Goal: Information Seeking & Learning: Learn about a topic

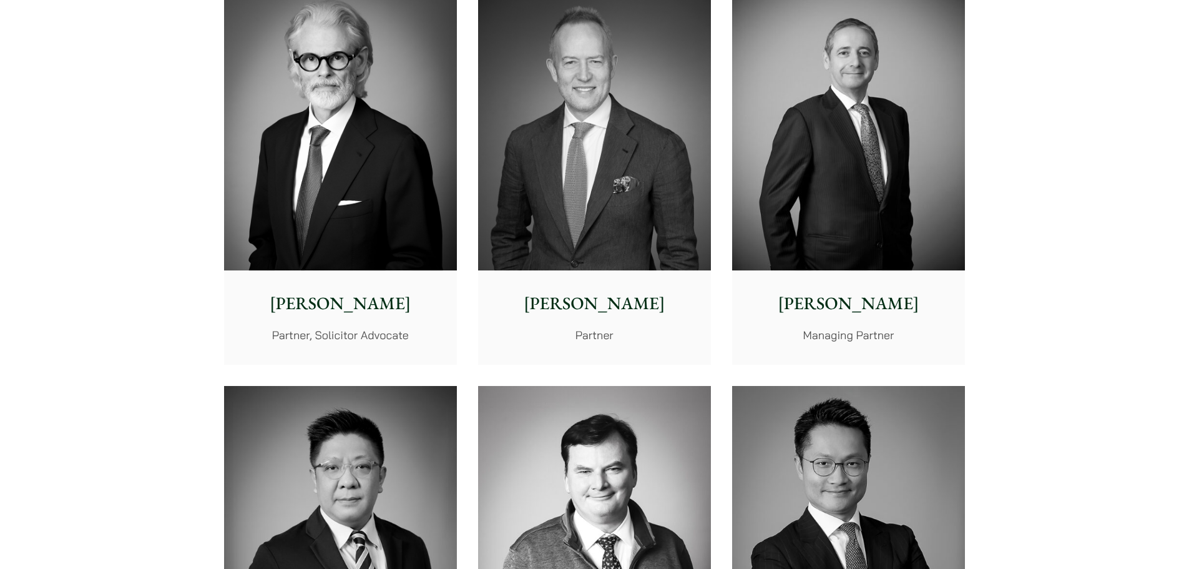
scroll to position [562, 0]
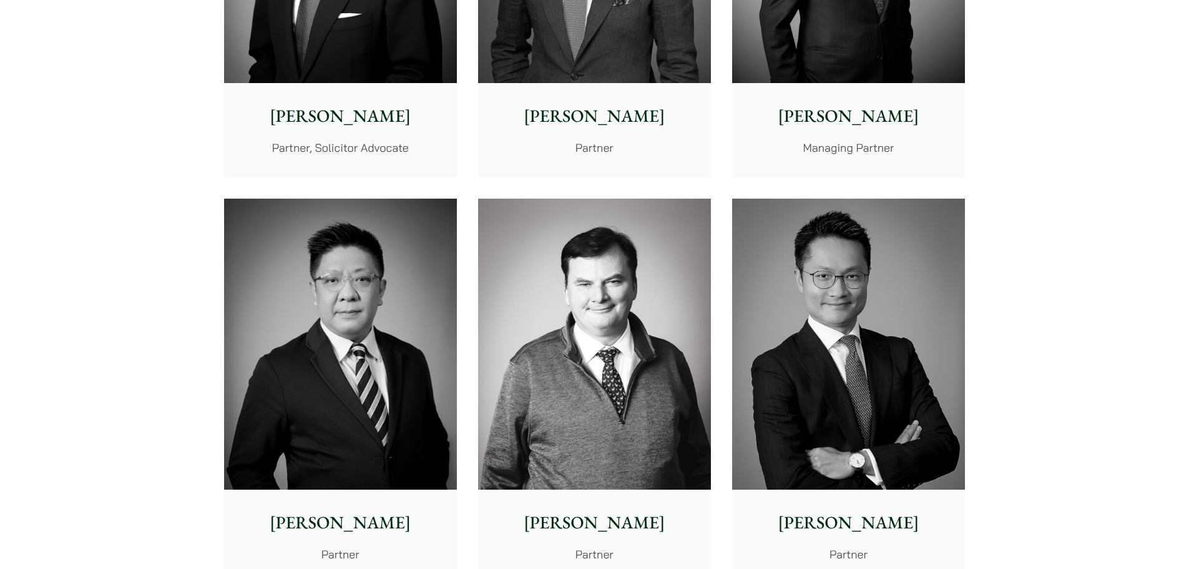
click at [349, 315] on img at bounding box center [340, 345] width 233 height 292
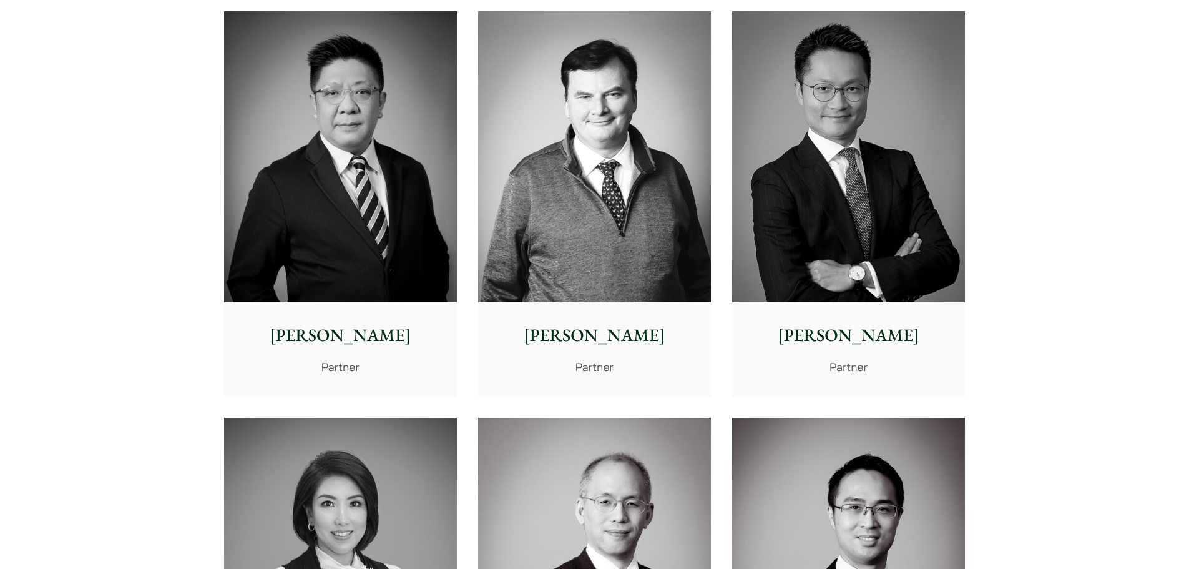
click at [795, 161] on img at bounding box center [848, 157] width 233 height 292
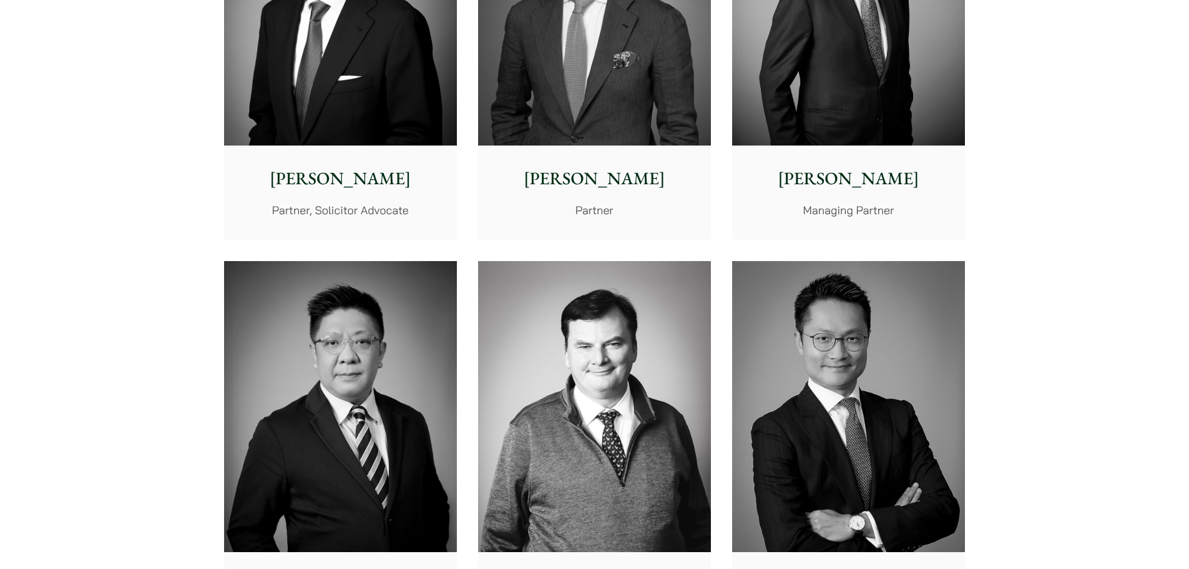
scroll to position [250, 0]
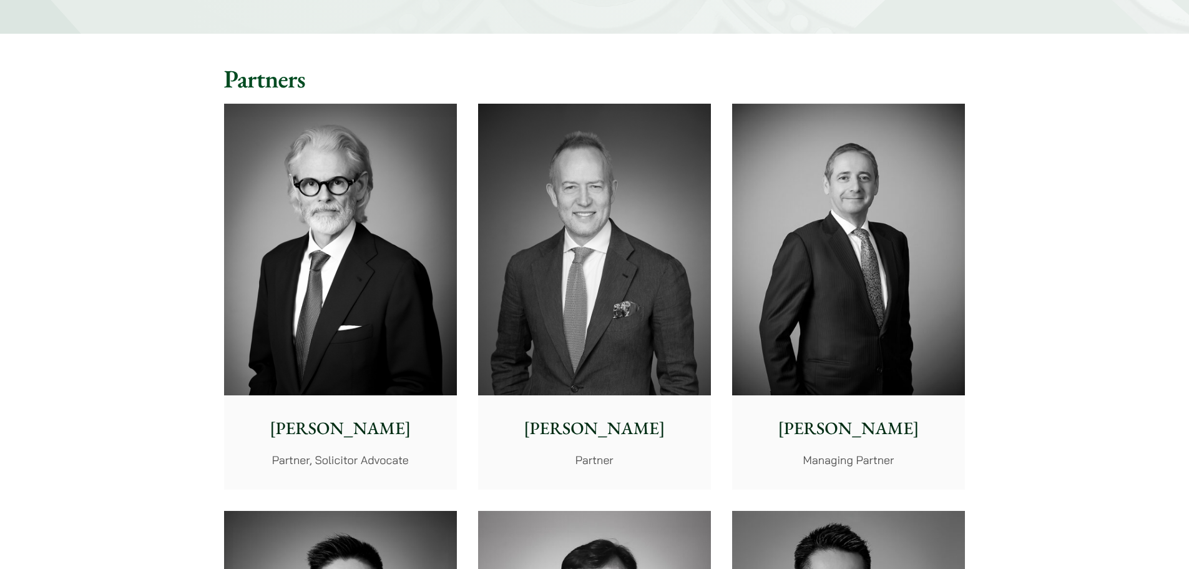
click at [845, 252] on img at bounding box center [848, 250] width 233 height 292
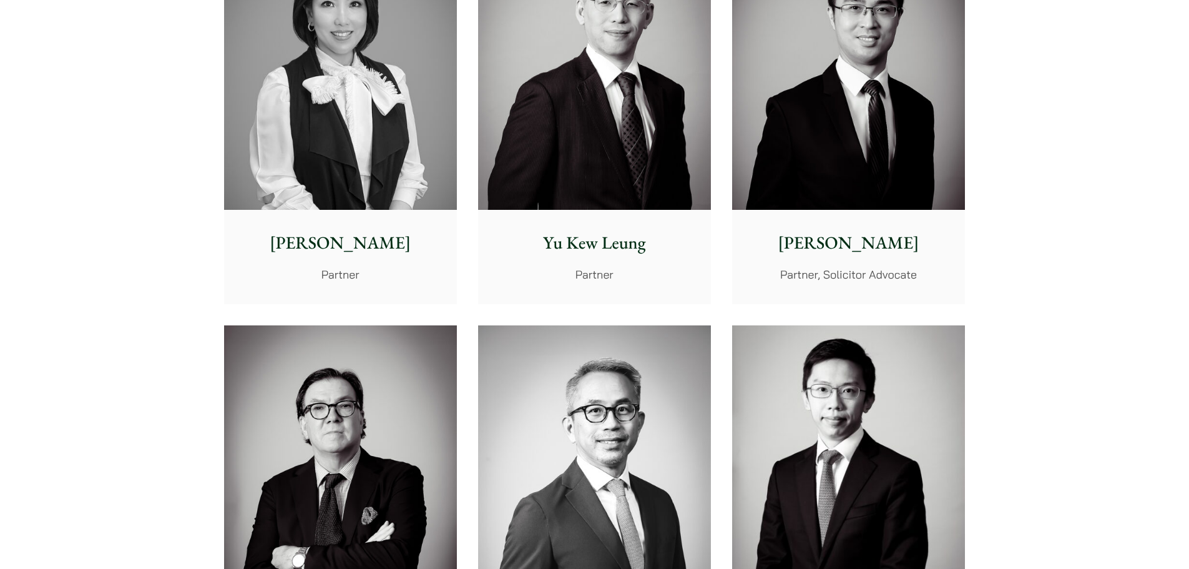
scroll to position [1499, 0]
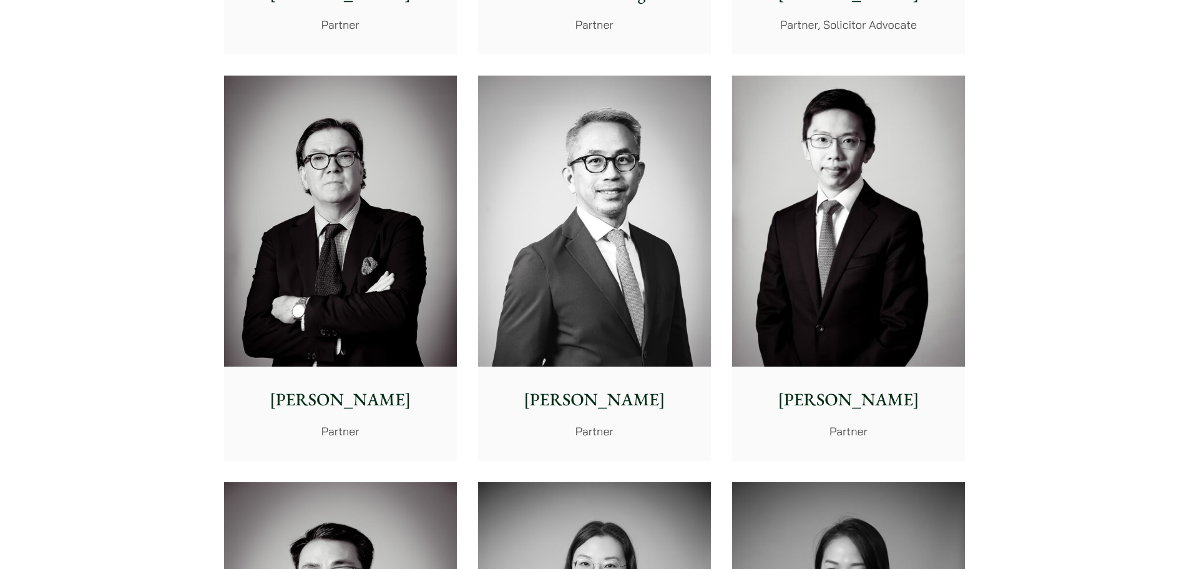
click at [248, 206] on img at bounding box center [340, 222] width 233 height 292
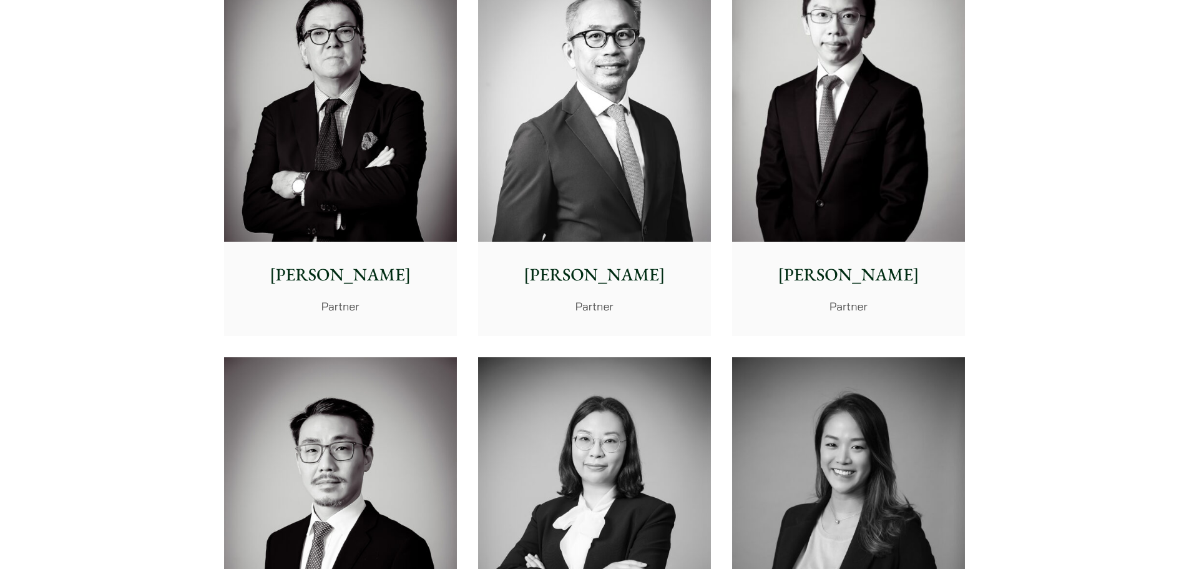
scroll to position [2123, 0]
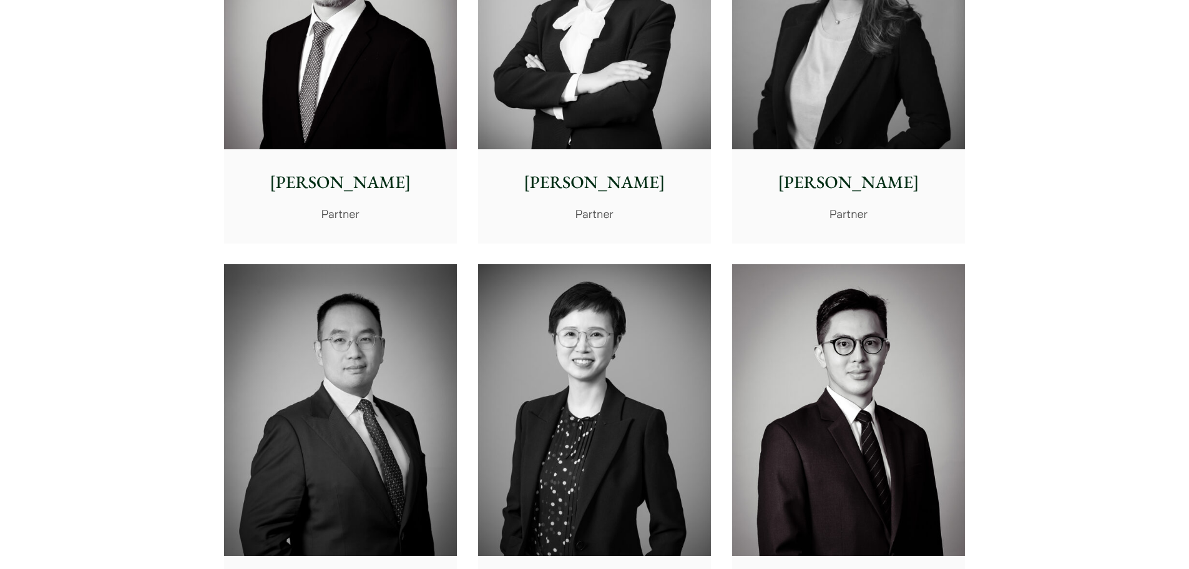
click at [392, 298] on img at bounding box center [340, 410] width 233 height 292
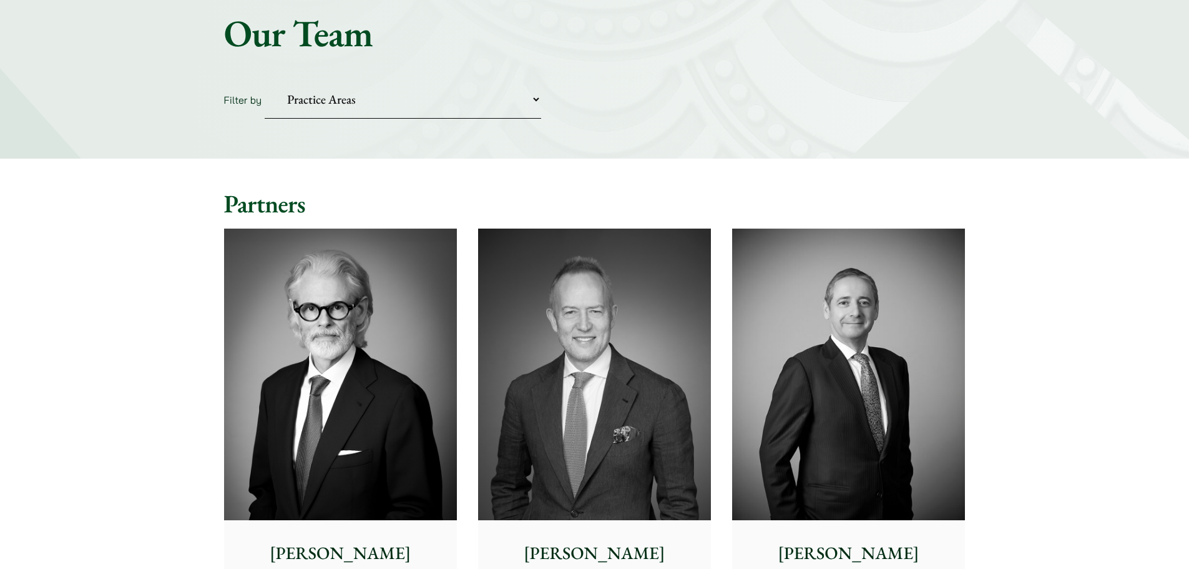
scroll to position [437, 0]
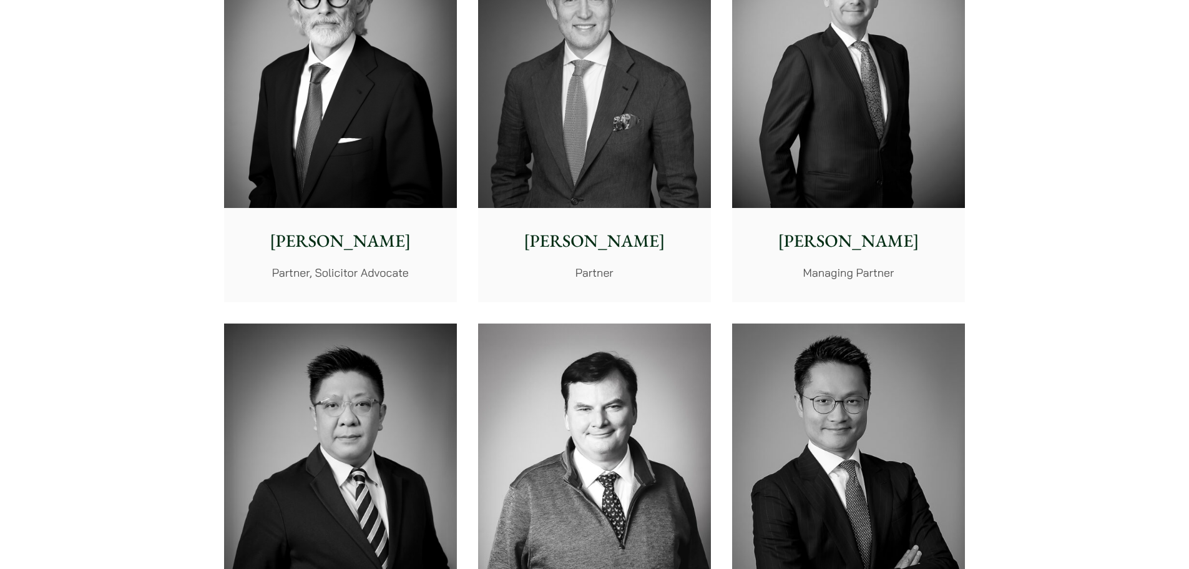
click at [912, 412] on img at bounding box center [848, 469] width 233 height 292
click at [357, 420] on img at bounding box center [340, 469] width 233 height 292
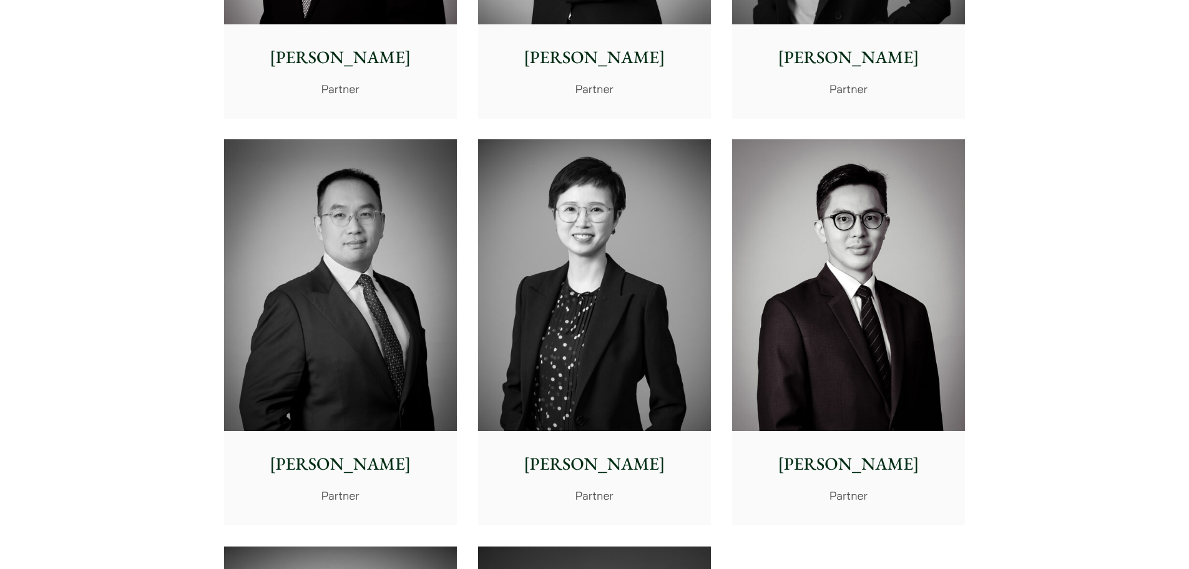
scroll to position [2622, 0]
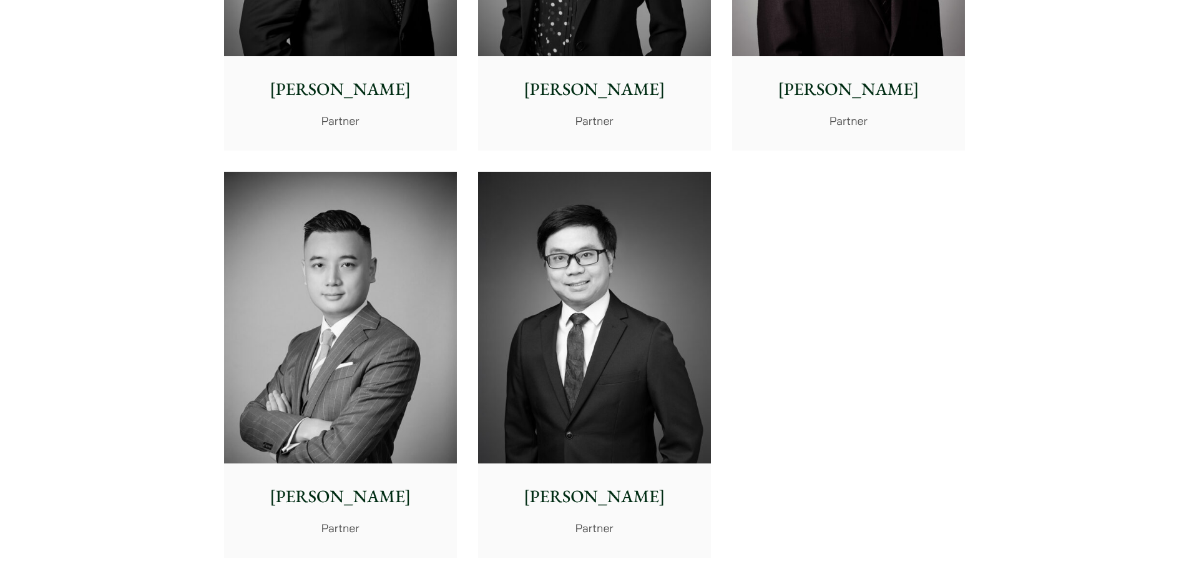
click at [355, 333] on img at bounding box center [340, 318] width 233 height 292
click at [636, 290] on img at bounding box center [594, 318] width 233 height 292
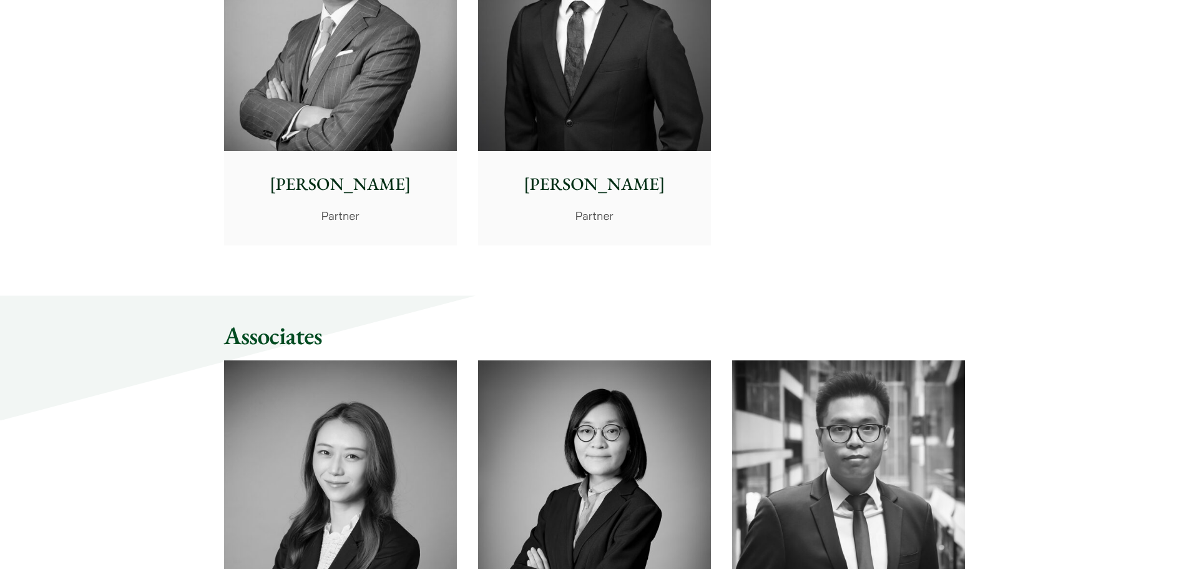
scroll to position [3247, 0]
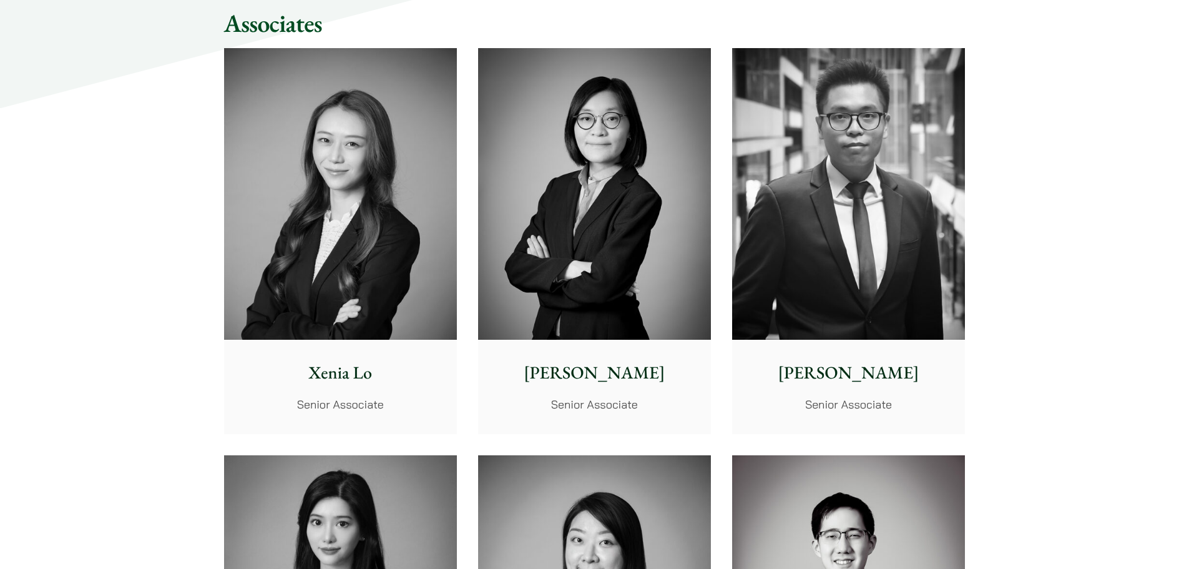
click at [866, 191] on img at bounding box center [848, 194] width 233 height 292
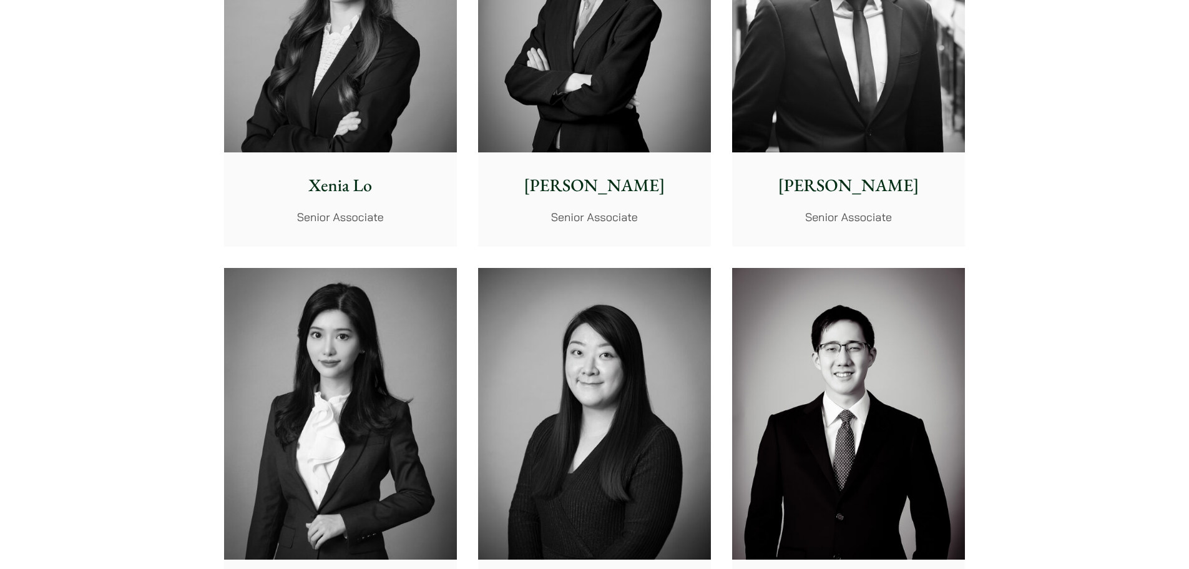
click at [852, 116] on img at bounding box center [848, 7] width 233 height 292
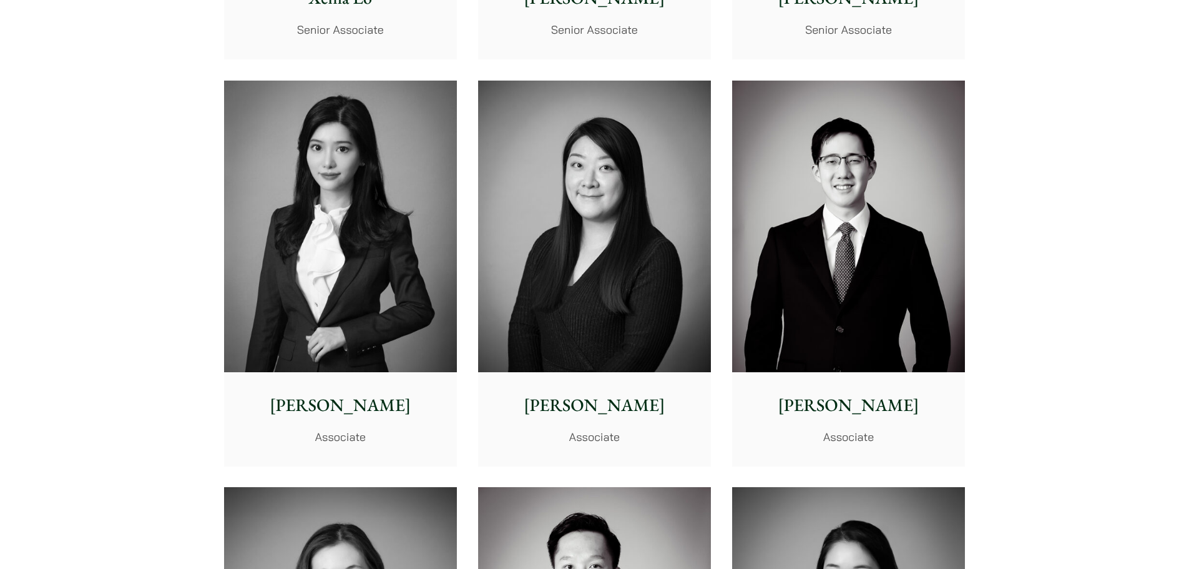
click at [311, 242] on img at bounding box center [340, 227] width 233 height 292
click at [388, 198] on img at bounding box center [340, 227] width 233 height 292
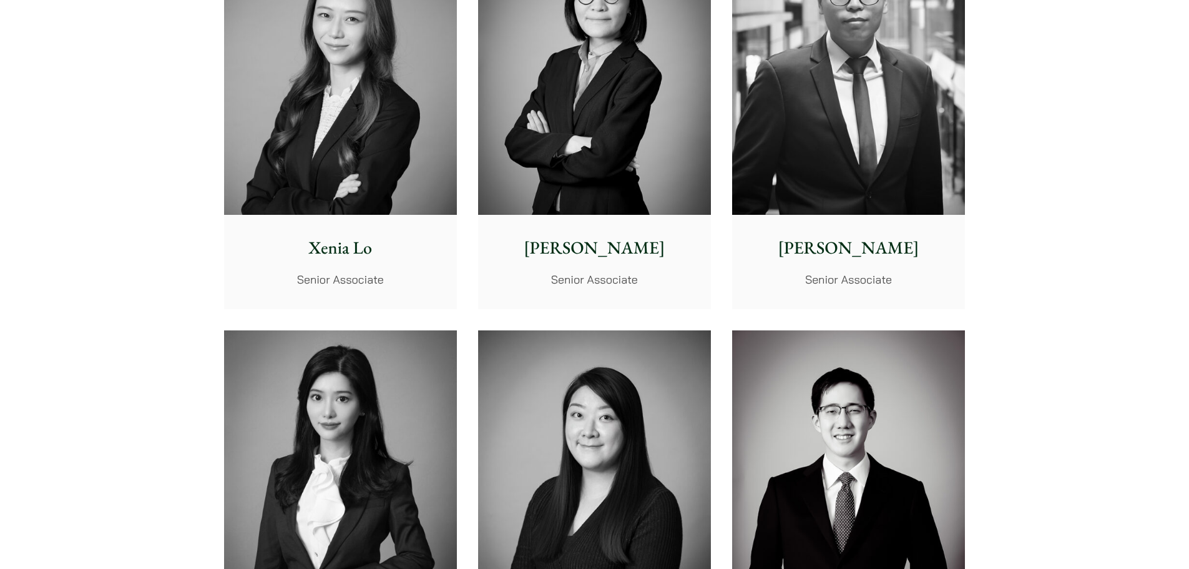
click at [812, 173] on img at bounding box center [848, 69] width 233 height 292
click at [653, 215] on div "Vivian Leung Senior Associate" at bounding box center [594, 261] width 233 height 93
click at [346, 112] on img at bounding box center [340, 69] width 233 height 292
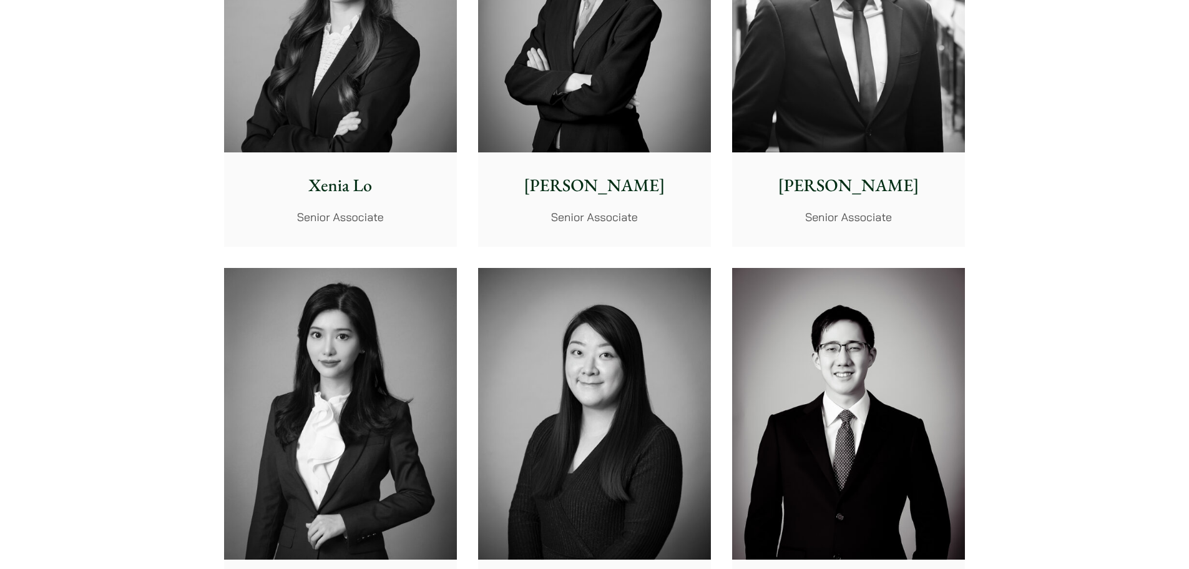
scroll to position [3559, 0]
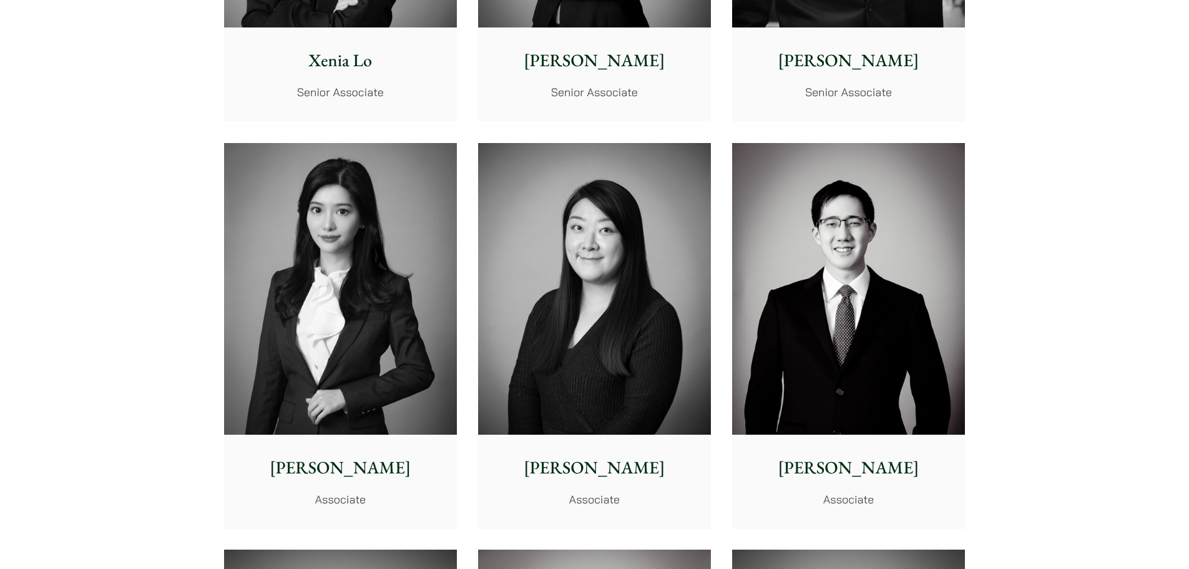
click at [350, 288] on img at bounding box center [340, 289] width 233 height 292
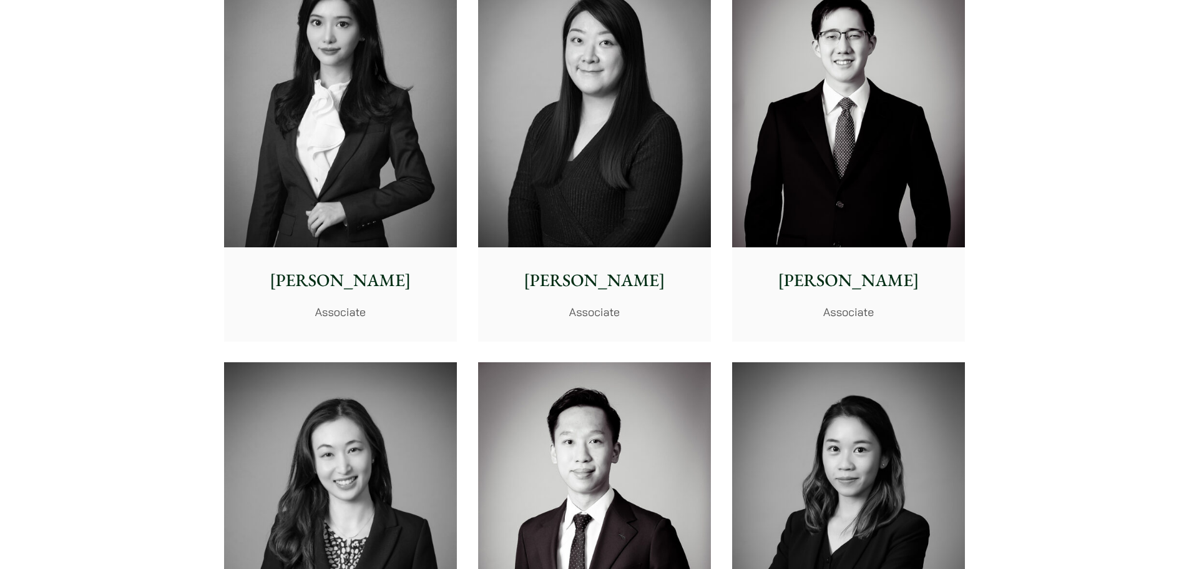
scroll to position [3934, 0]
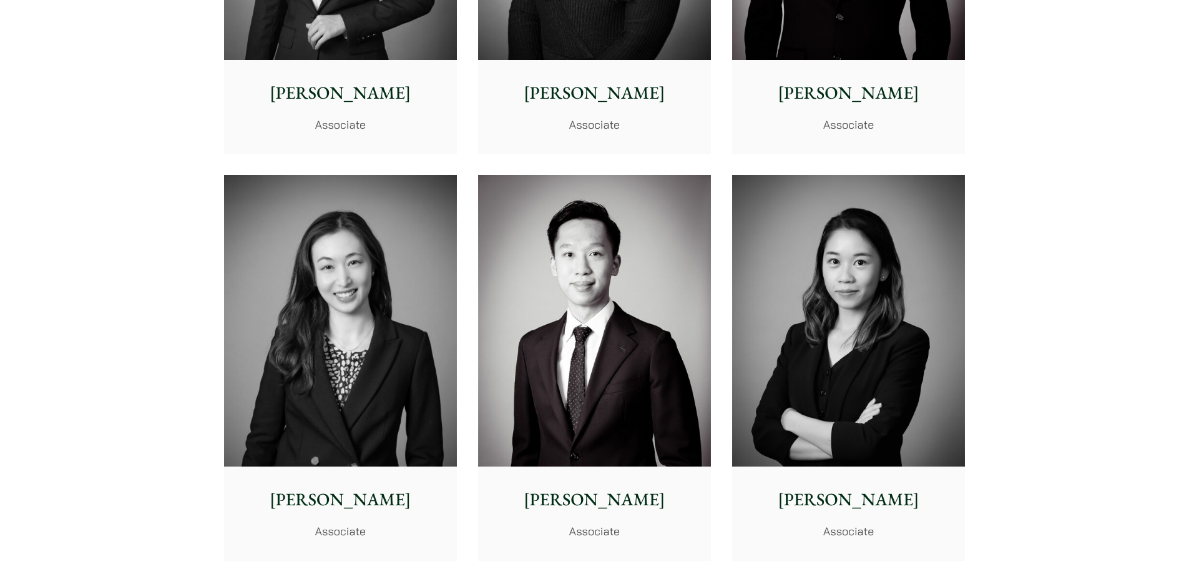
click at [341, 334] on img at bounding box center [340, 321] width 233 height 292
click at [401, 337] on img at bounding box center [340, 321] width 233 height 292
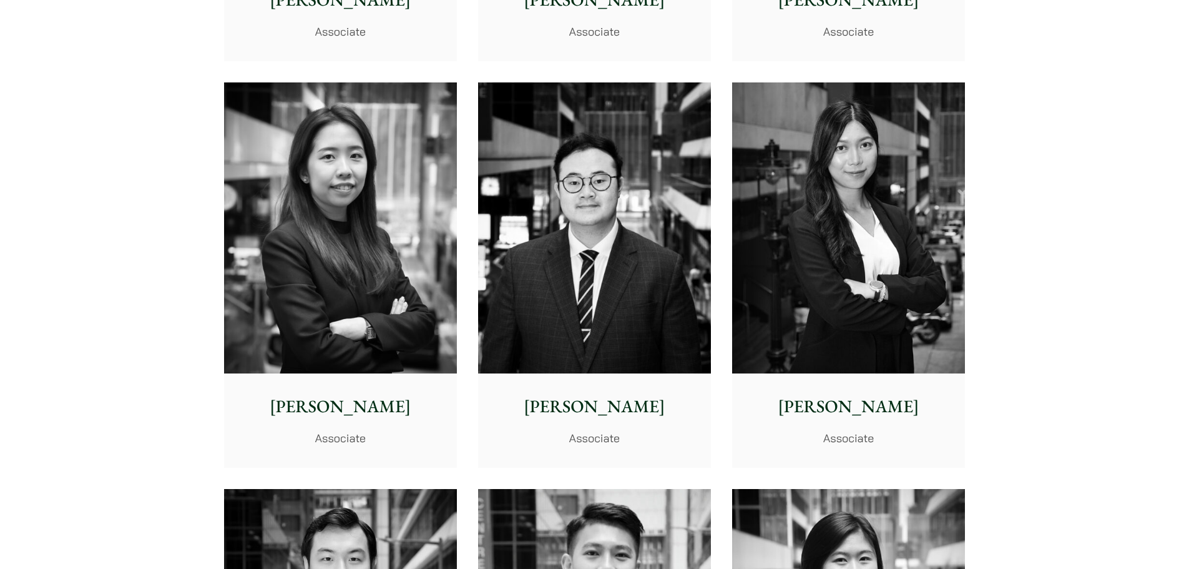
scroll to position [4808, 0]
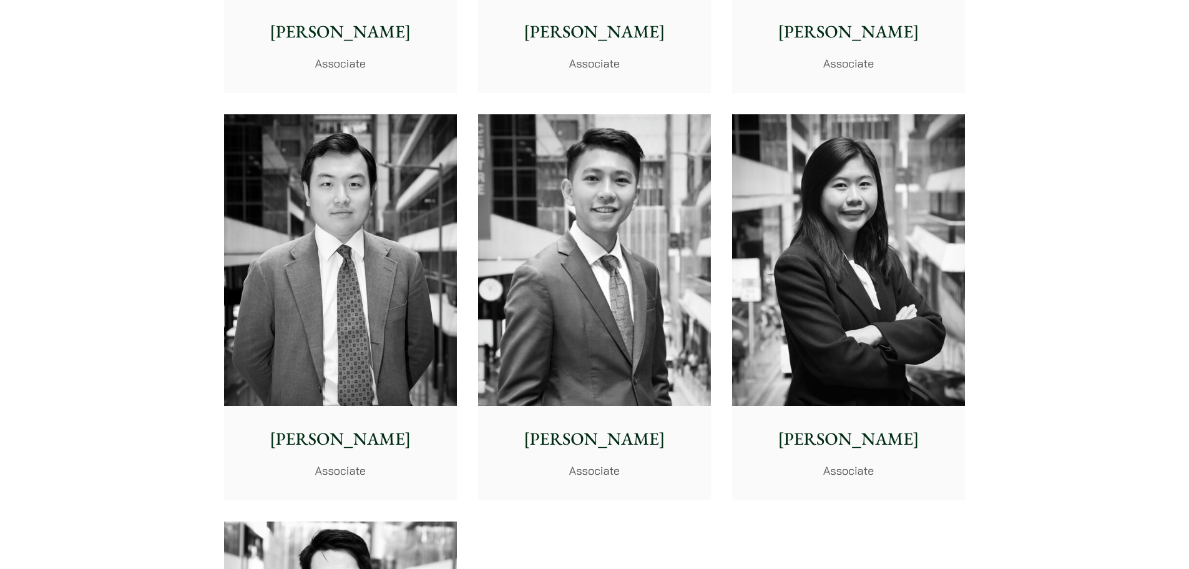
click at [538, 223] on img at bounding box center [594, 260] width 233 height 292
click at [780, 242] on img at bounding box center [848, 260] width 233 height 292
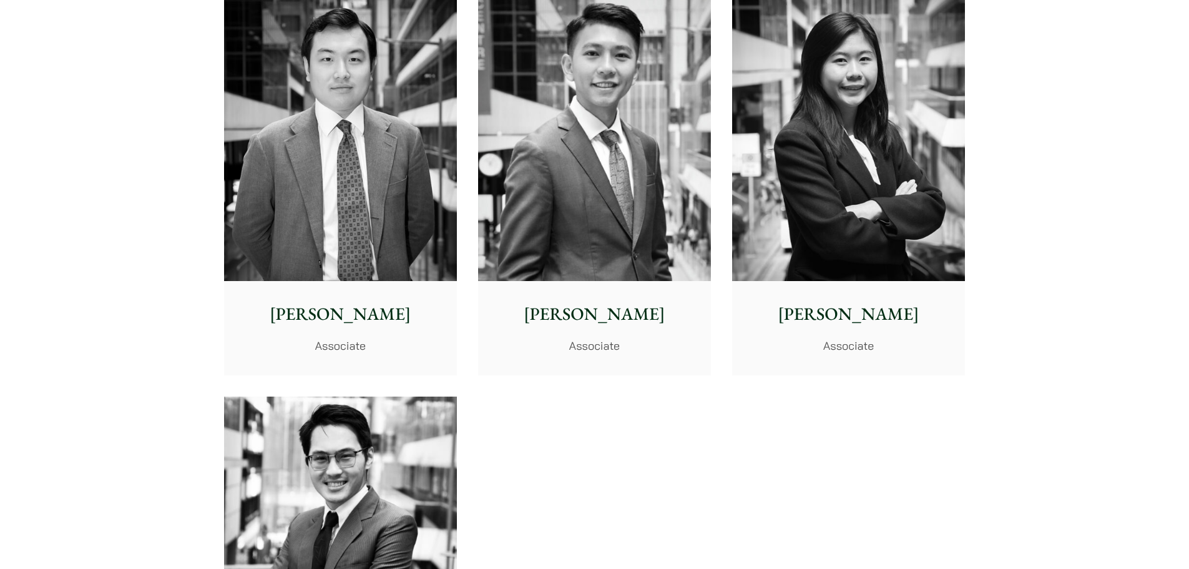
scroll to position [5183, 0]
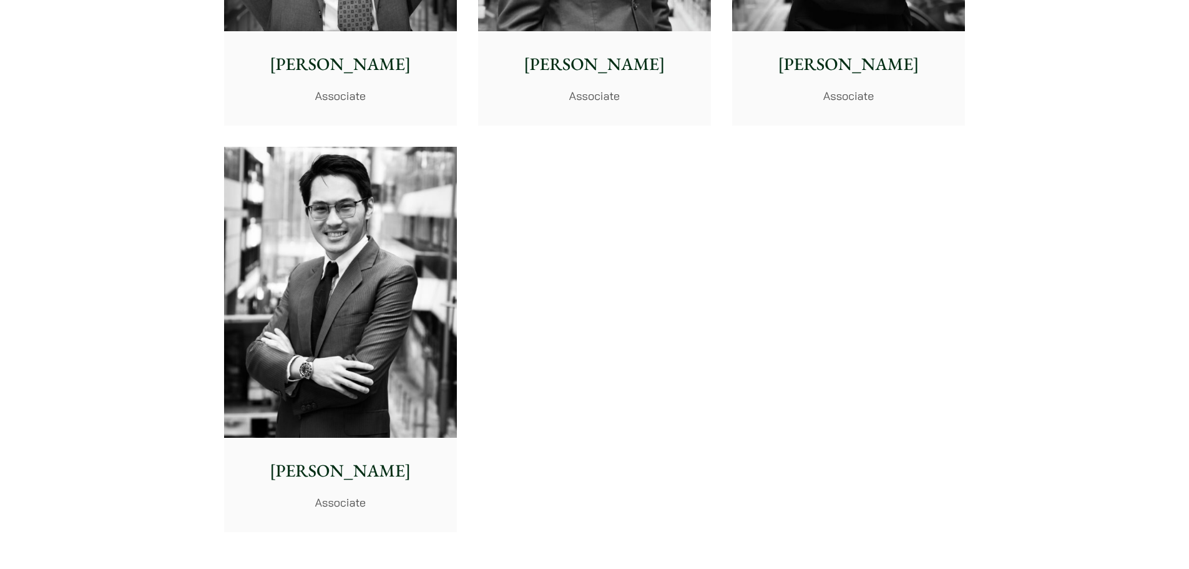
click at [270, 262] on img at bounding box center [340, 293] width 233 height 292
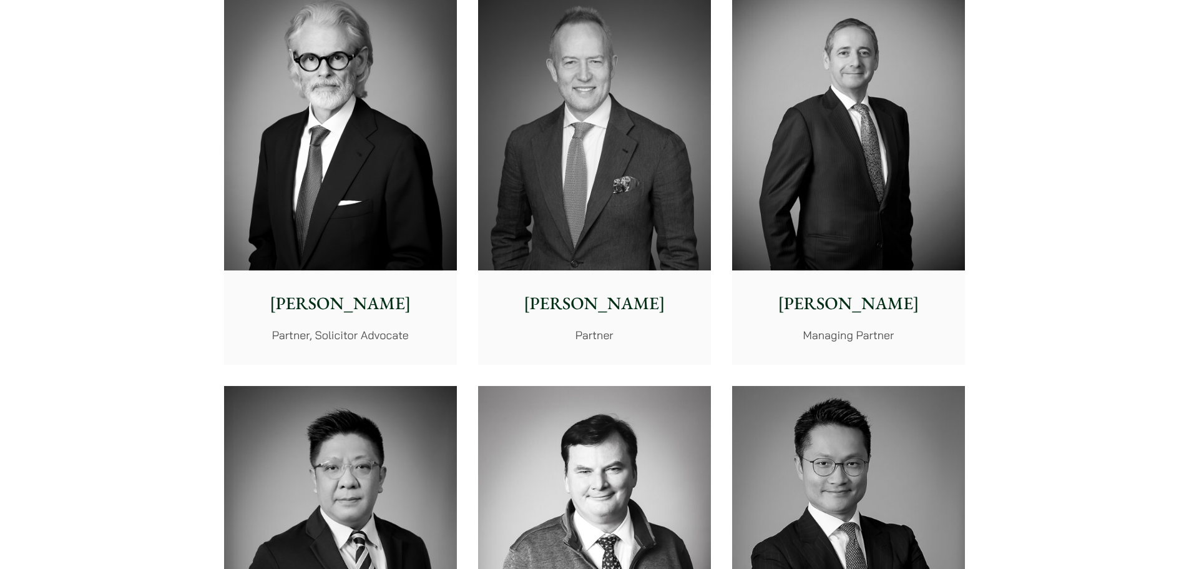
scroll to position [0, 0]
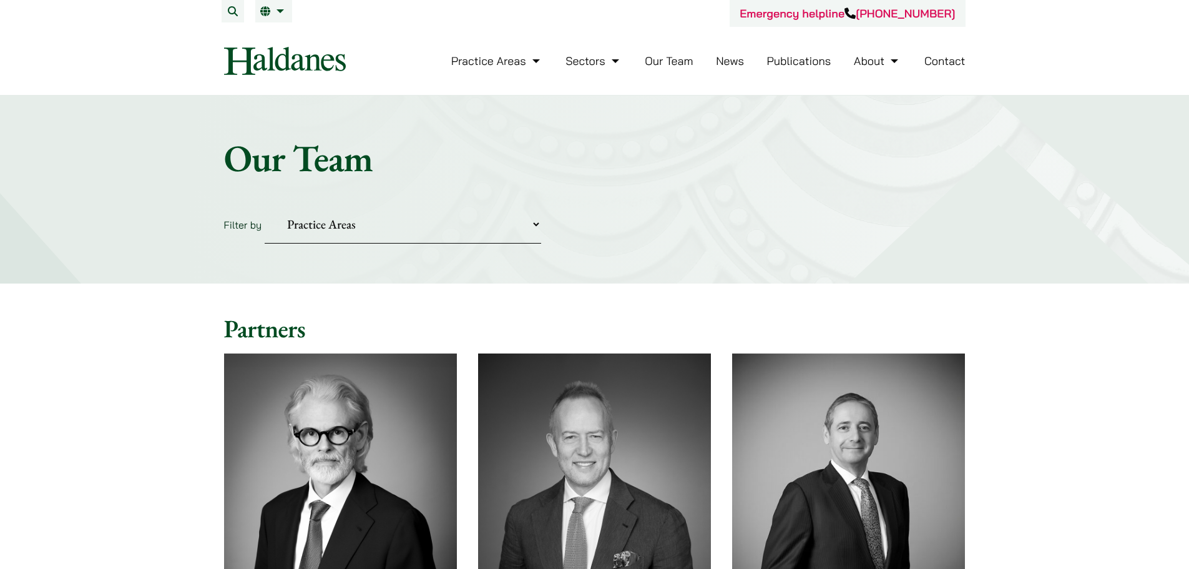
click at [380, 233] on select "Practice Areas Antitrust and Competition Civil Litigation & Dispute Resolution …" at bounding box center [403, 224] width 277 height 38
click at [385, 222] on select "Practice Areas Antitrust and Competition Civil Litigation & Dispute Resolution …" at bounding box center [403, 224] width 277 height 38
drag, startPoint x: 727, startPoint y: 315, endPoint x: 629, endPoint y: 10, distance: 319.9
click at [338, 225] on select "Practice Areas Antitrust and Competition Civil Litigation & Dispute Resolution …" at bounding box center [403, 224] width 277 height 38
drag, startPoint x: 403, startPoint y: 195, endPoint x: 543, endPoint y: 161, distance: 144.6
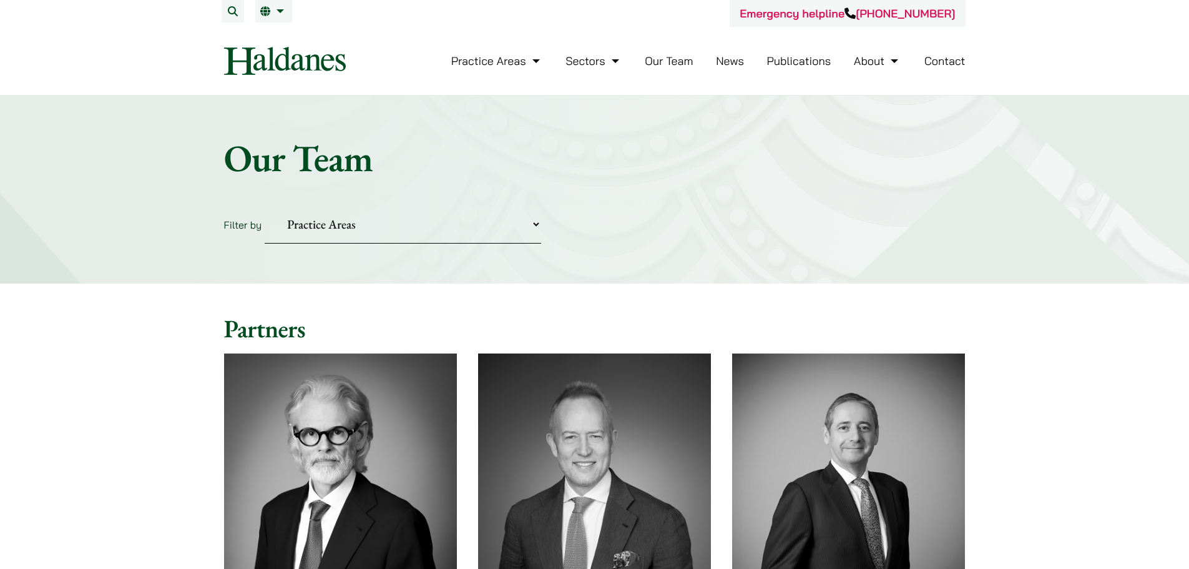
click at [403, 195] on div "Home » Lawyers Our Team Filter by Practice Areas Antitrust and Competition Civi…" at bounding box center [594, 190] width 1189 height 188
click at [623, 180] on div "Home » Lawyers Our Team Filter by Practice Areas Antitrust and Competition Civi…" at bounding box center [594, 190] width 1189 height 188
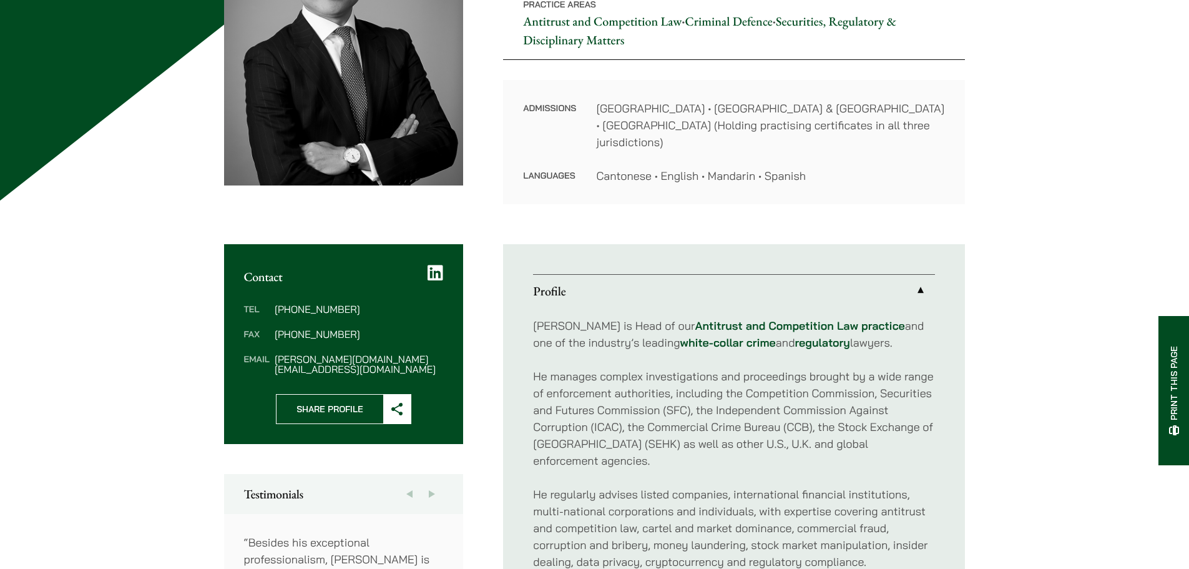
scroll to position [62, 0]
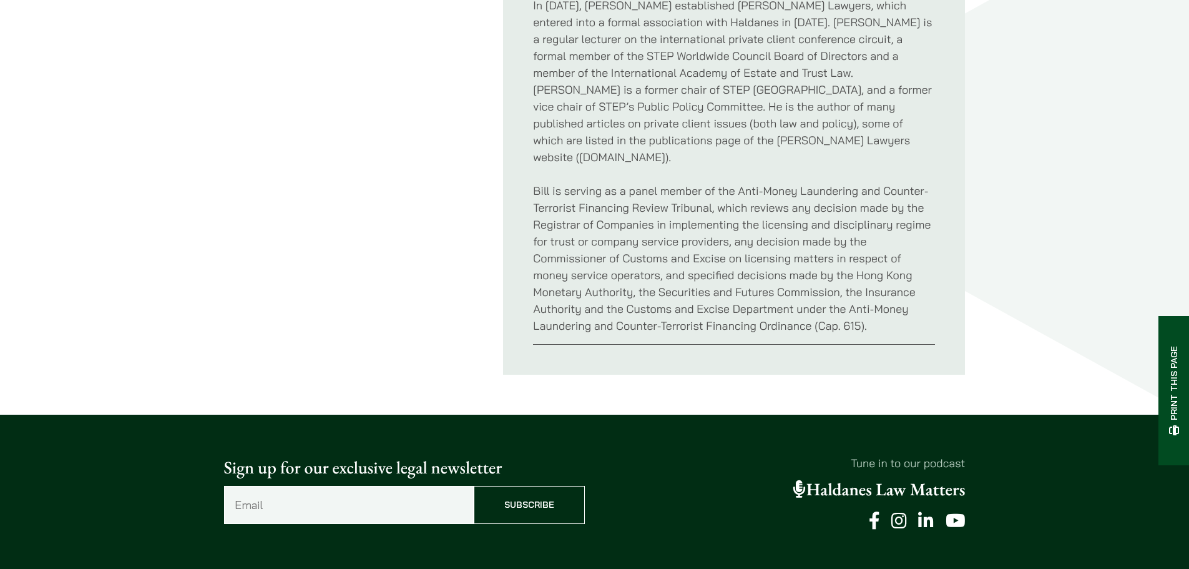
scroll to position [874, 0]
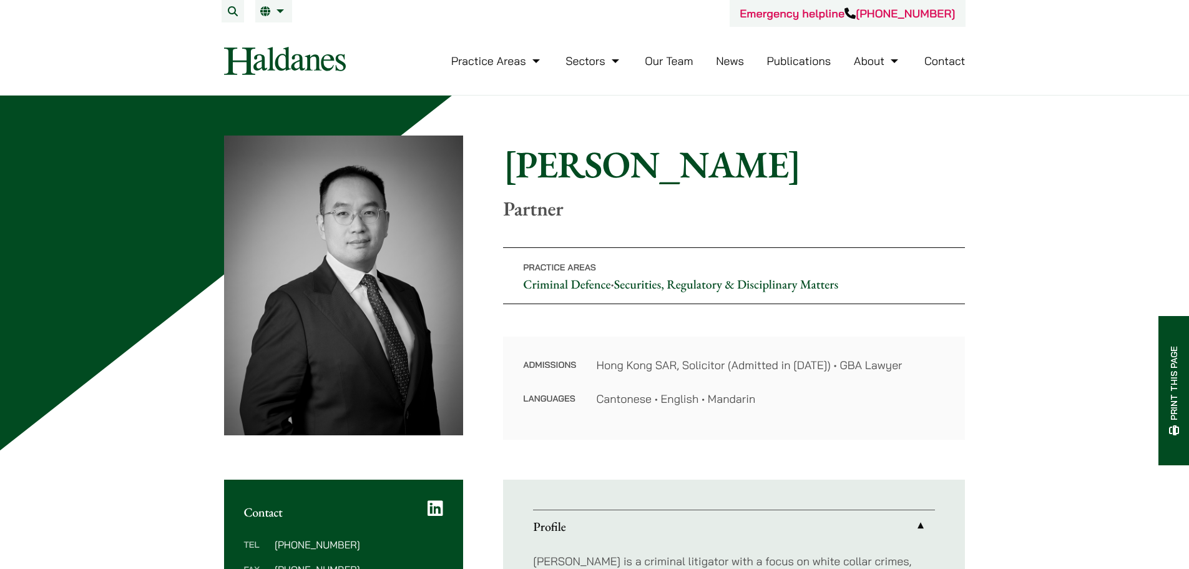
scroll to position [250, 0]
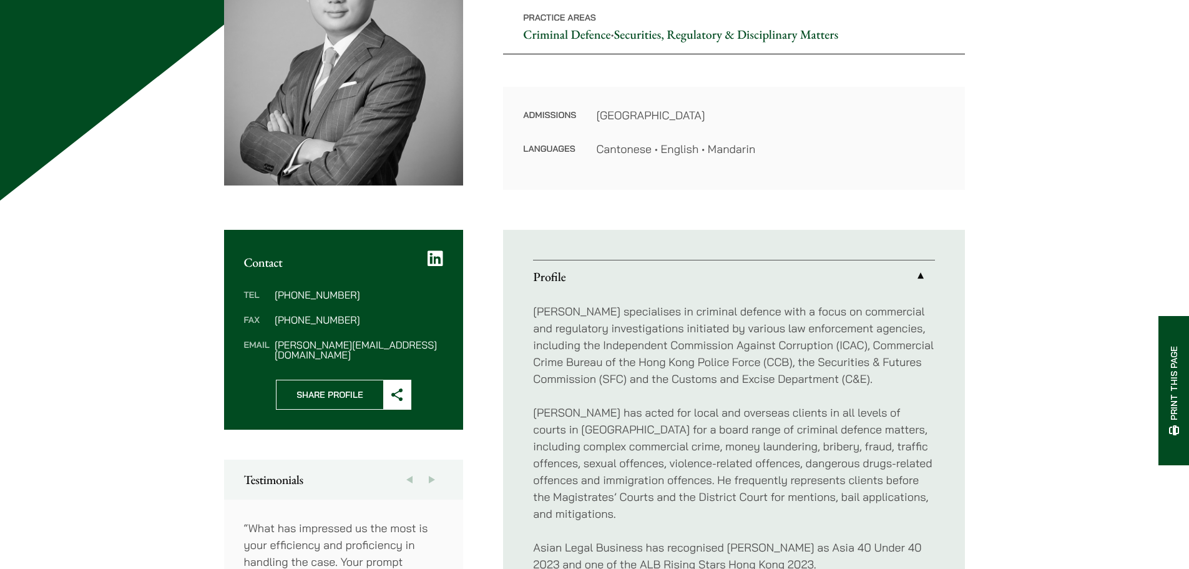
scroll to position [562, 0]
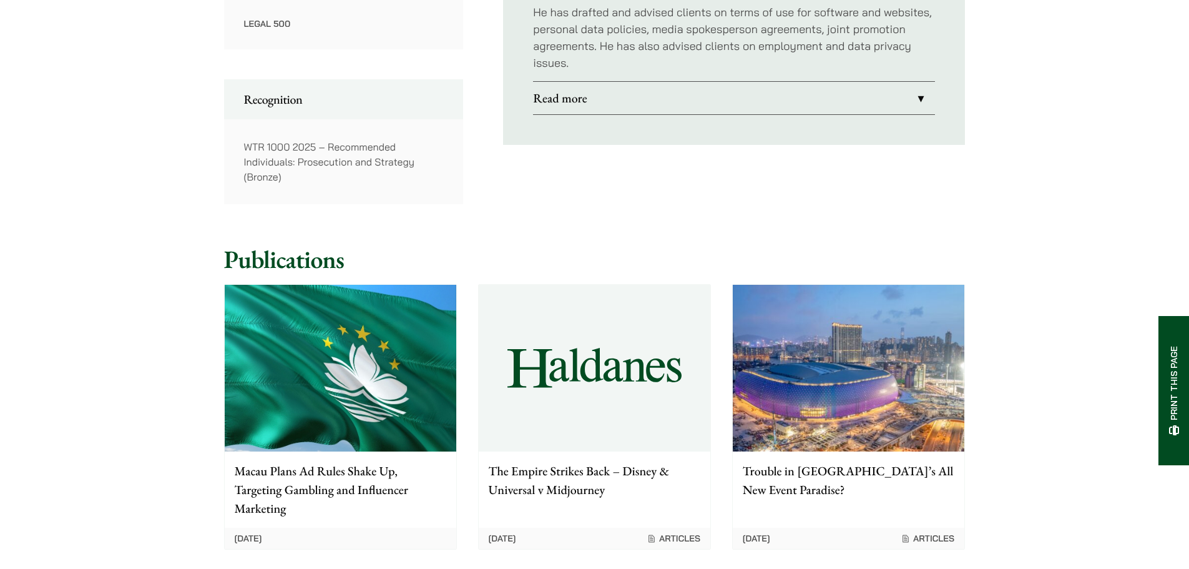
scroll to position [624, 0]
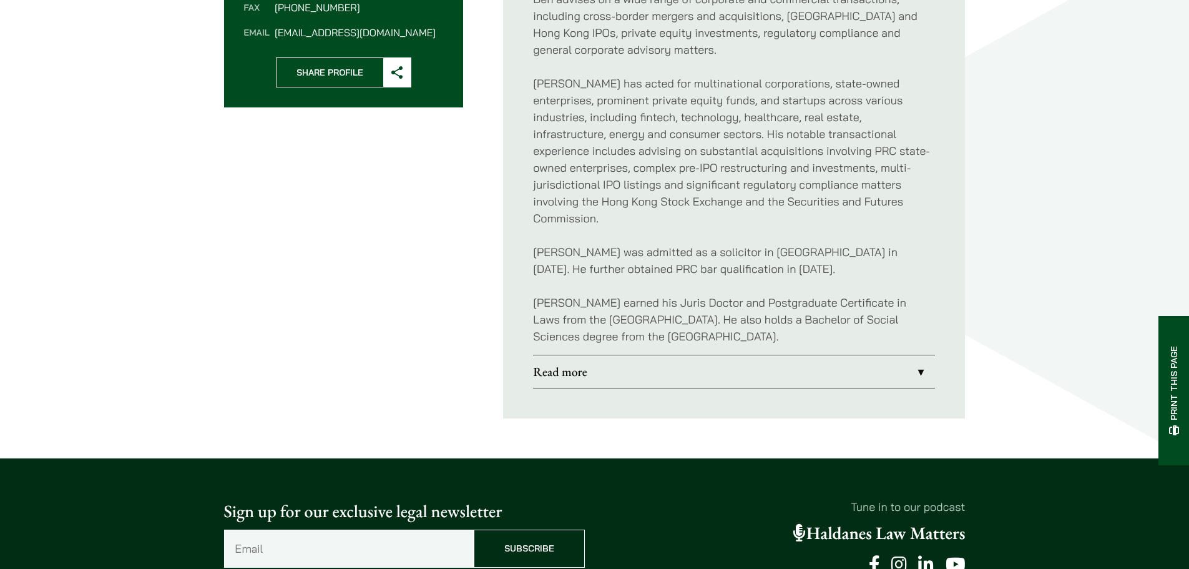
scroll to position [624, 0]
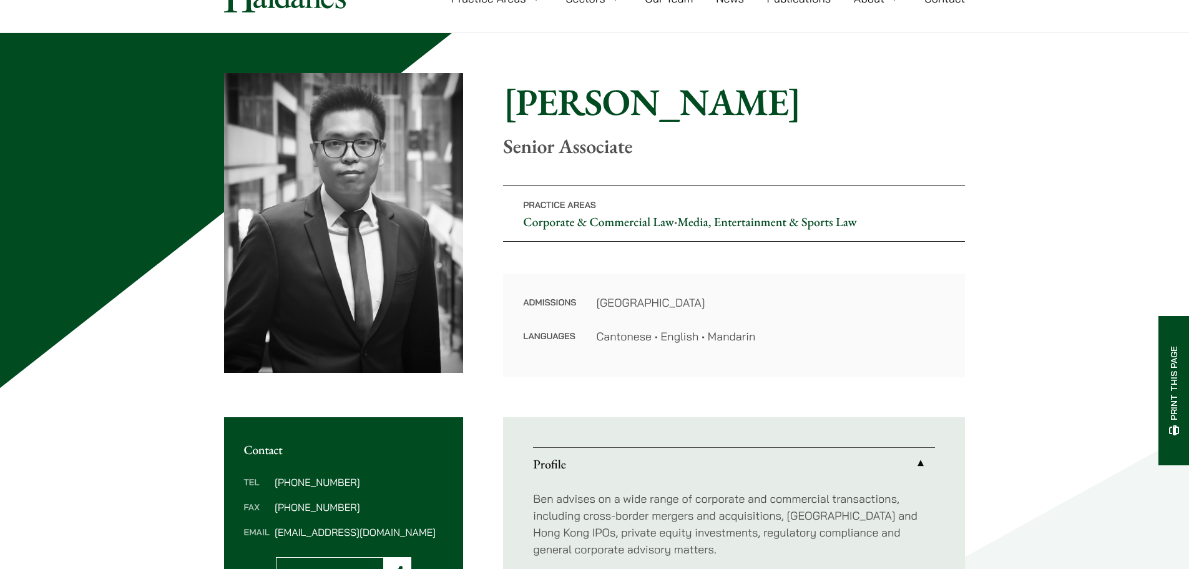
scroll to position [437, 0]
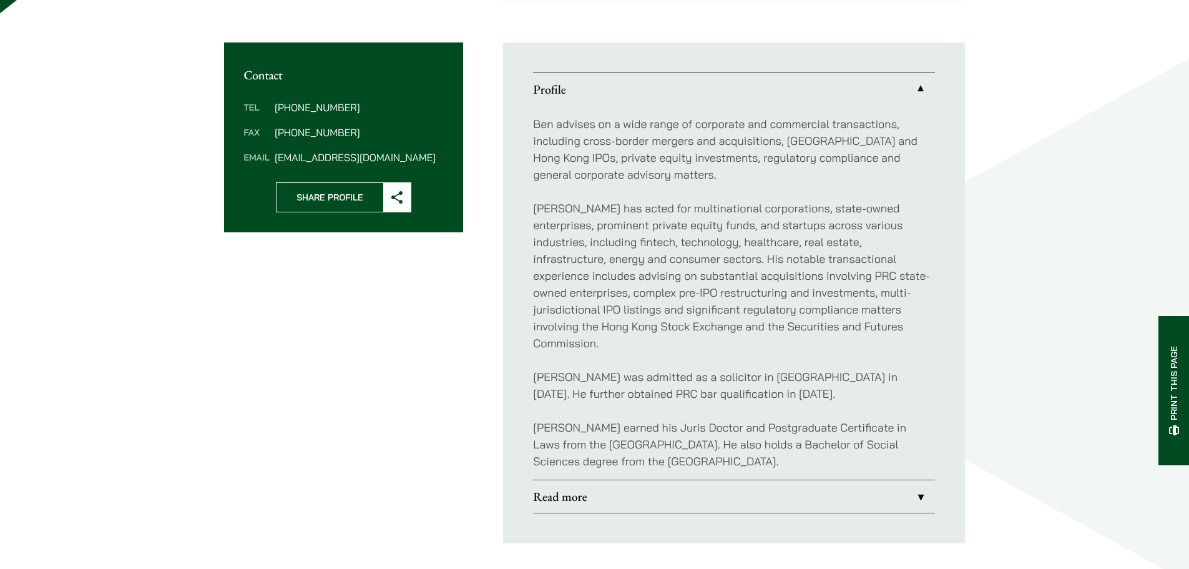
drag, startPoint x: 52, startPoint y: 3, endPoint x: 102, endPoint y: 97, distance: 106.1
click at [102, 97] on div "Home » Lawyers » Ben Chan Ben Chan Senior Associate Practice Areas Corporate & …" at bounding box center [594, 120] width 1189 height 925
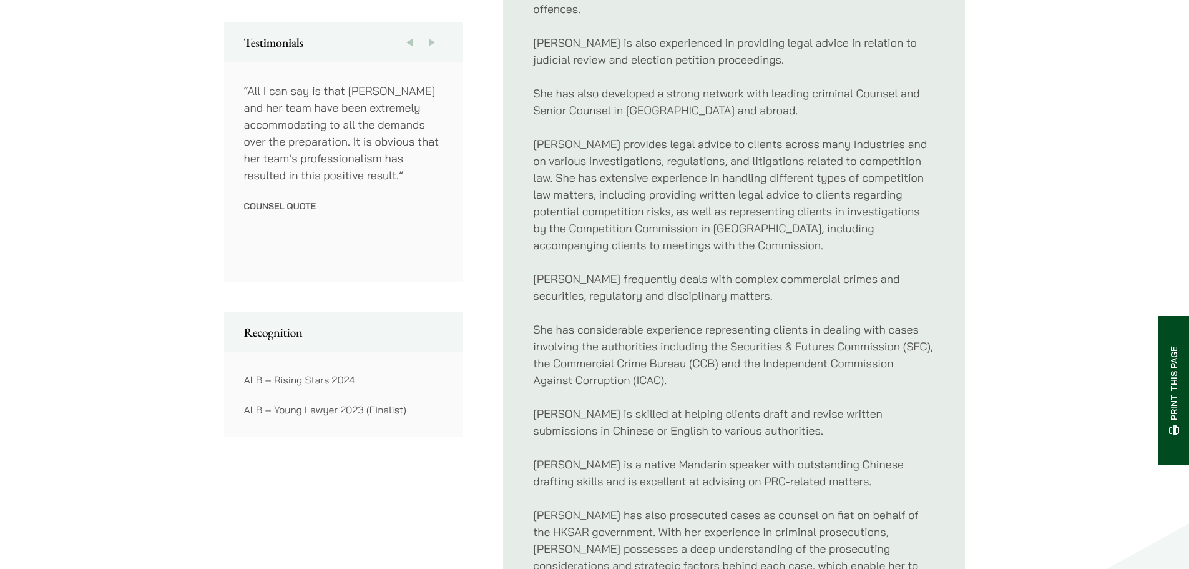
scroll to position [937, 0]
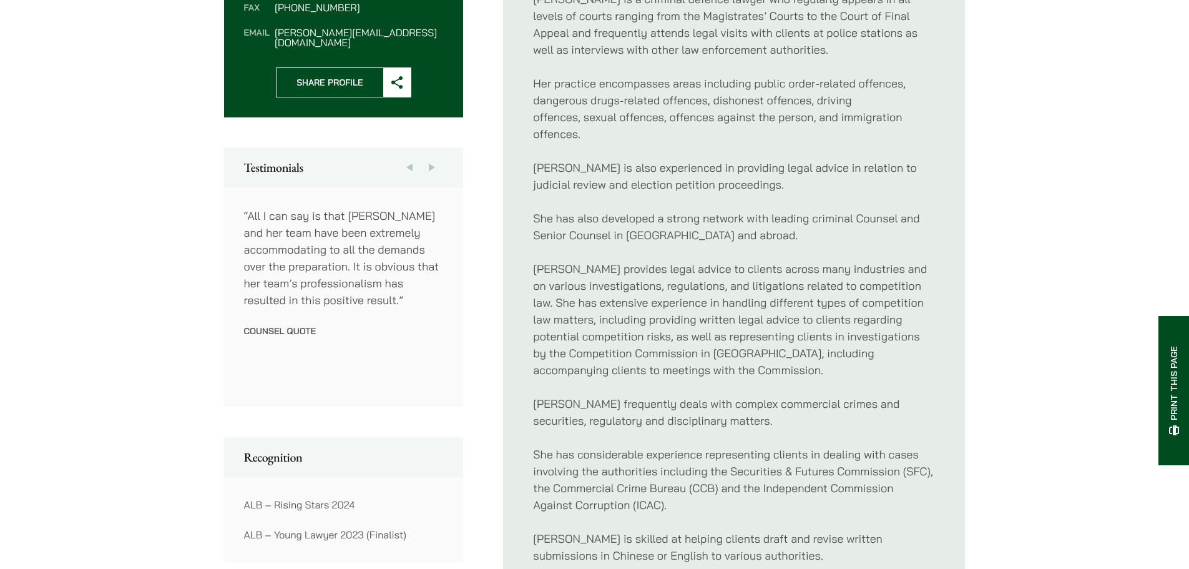
scroll to position [749, 0]
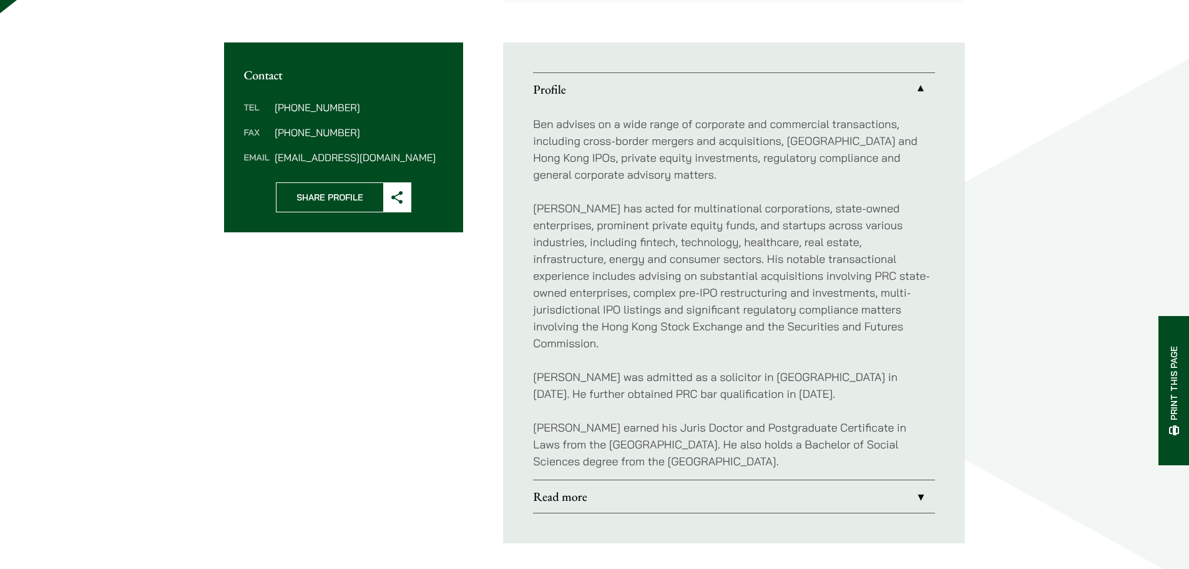
scroll to position [687, 0]
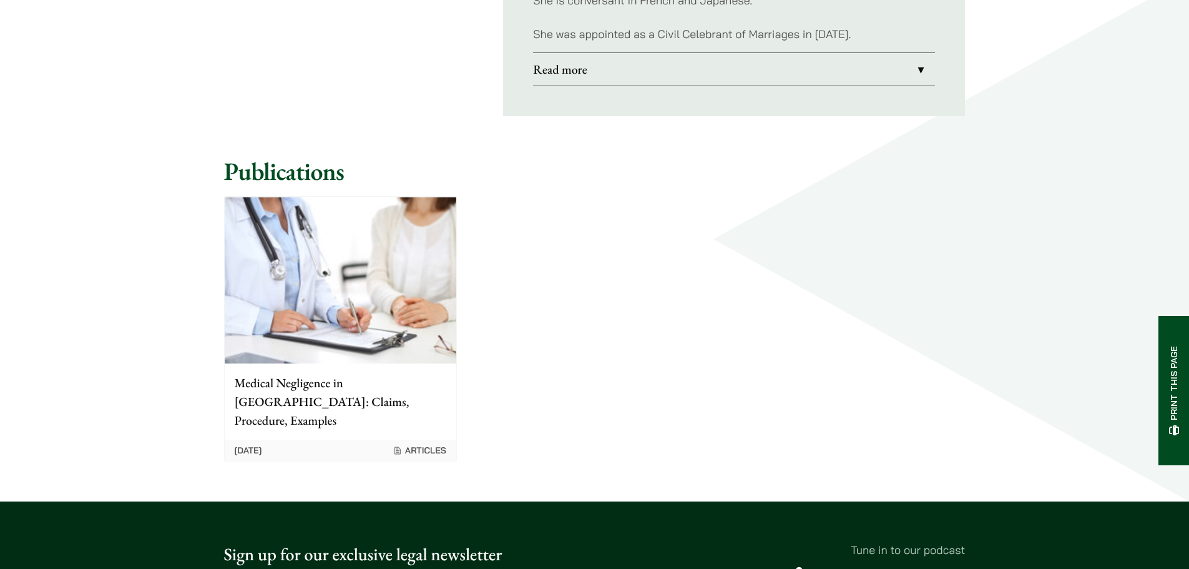
scroll to position [624, 0]
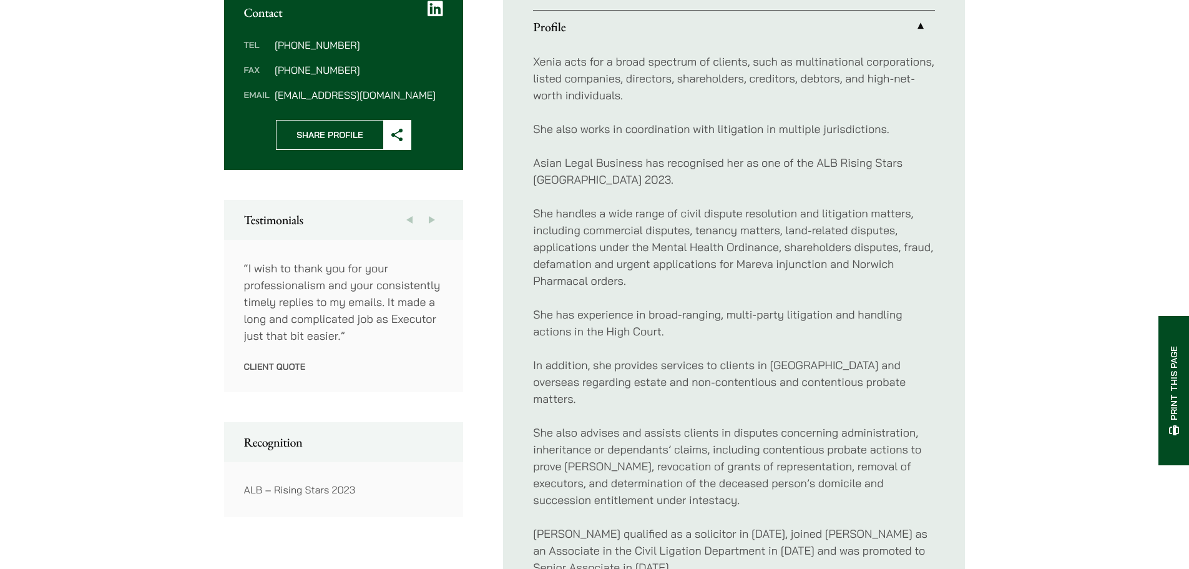
scroll to position [749, 0]
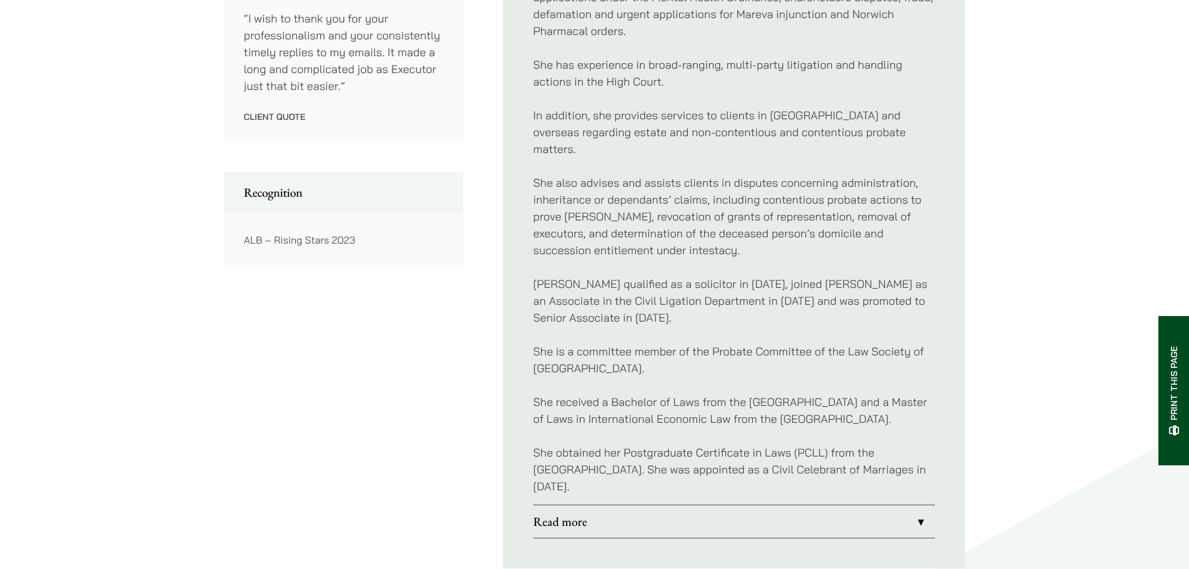
drag, startPoint x: 97, startPoint y: 1, endPoint x: 119, endPoint y: 145, distance: 145.9
click at [139, 181] on div "Home » Lawyers » [PERSON_NAME] [PERSON_NAME] Senior Associate Practice Areas Ci…" at bounding box center [594, 149] width 1189 height 1607
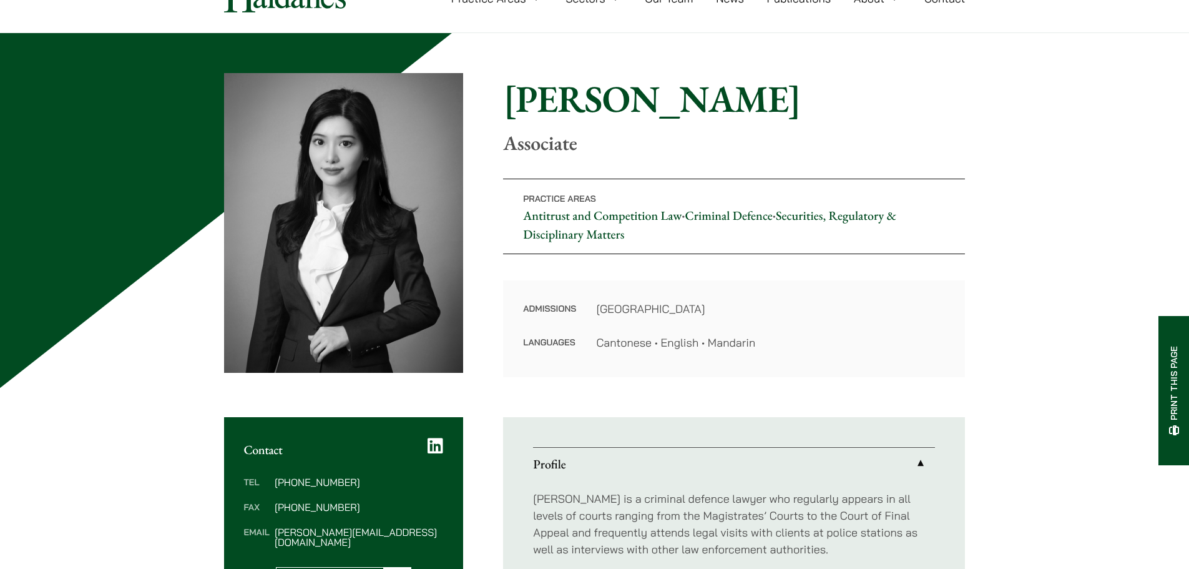
scroll to position [562, 0]
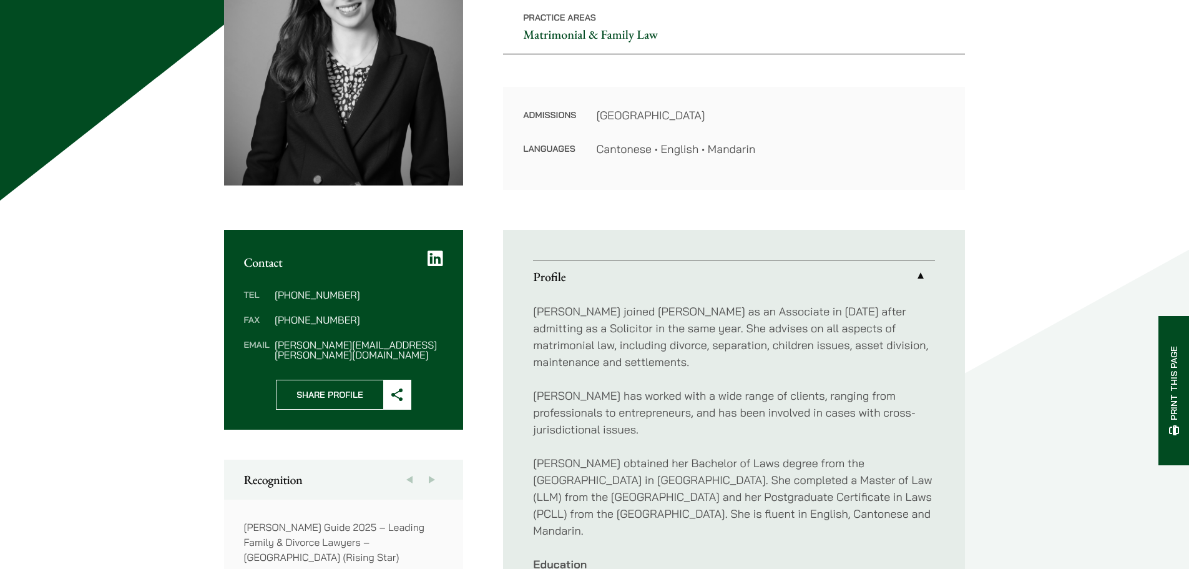
scroll to position [500, 0]
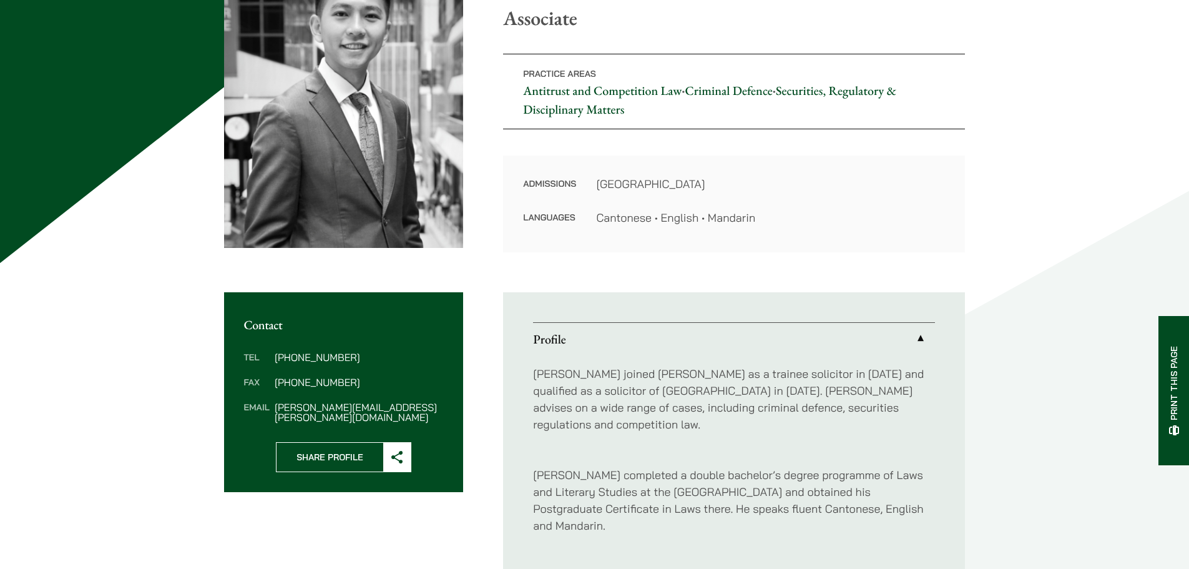
scroll to position [437, 0]
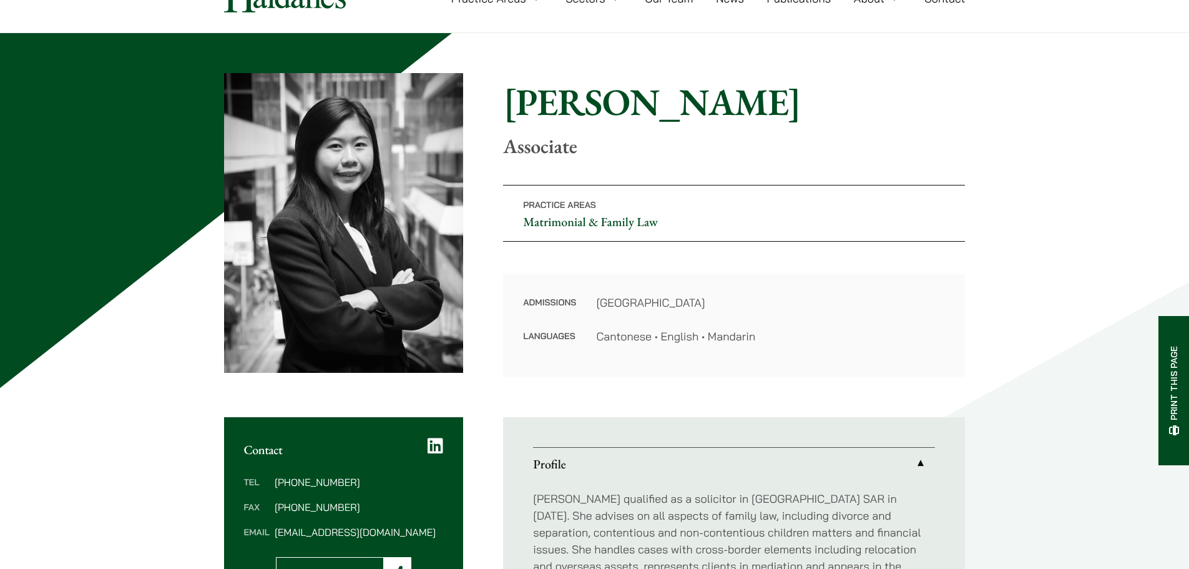
scroll to position [312, 0]
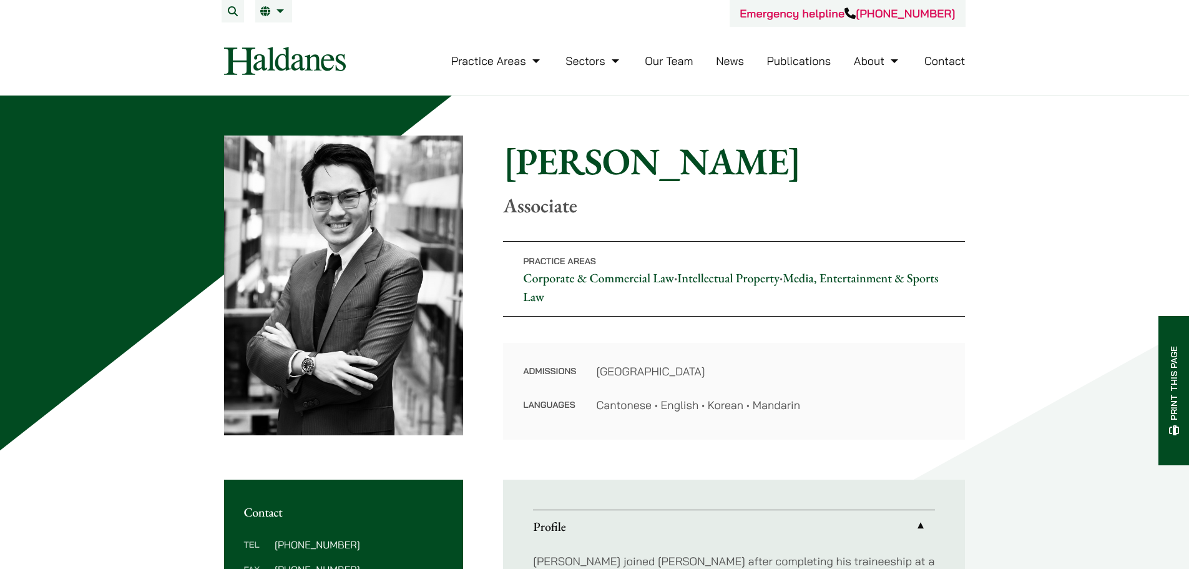
scroll to position [250, 0]
